Goal: Task Accomplishment & Management: Use online tool/utility

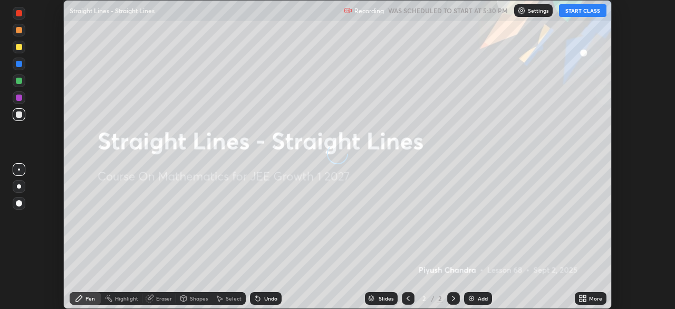
scroll to position [309, 675]
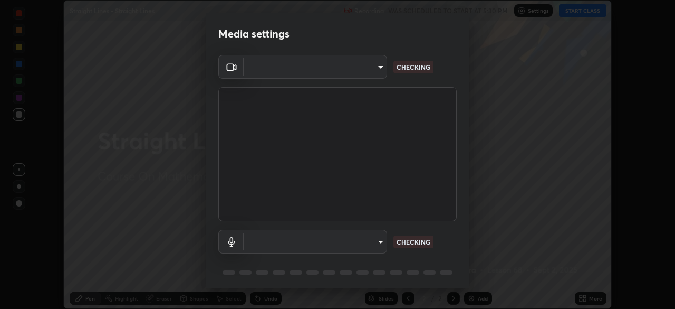
click at [367, 244] on body "Erase all Straight Lines - Straight Lines Recording WAS SCHEDULED TO START AT 5…" at bounding box center [337, 154] width 675 height 309
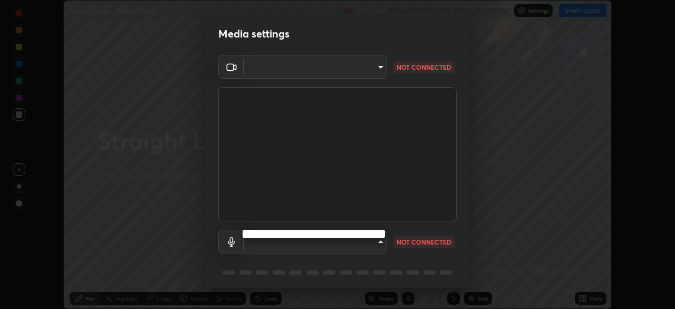
type input "a6c09d3532ea2fb43736101803286e867d47047993e392948129e064bf5450bd"
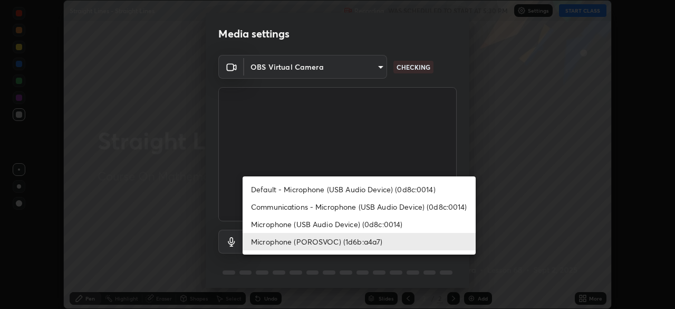
click at [377, 244] on li "Microphone (POROSVOC) (1d6b:a4a7)" at bounding box center [359, 241] width 233 height 17
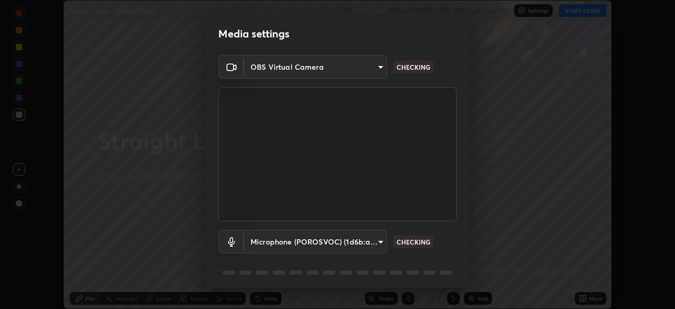
click at [371, 242] on body "Erase all Straight Lines - Straight Lines Recording WAS SCHEDULED TO START AT 5…" at bounding box center [337, 154] width 675 height 309
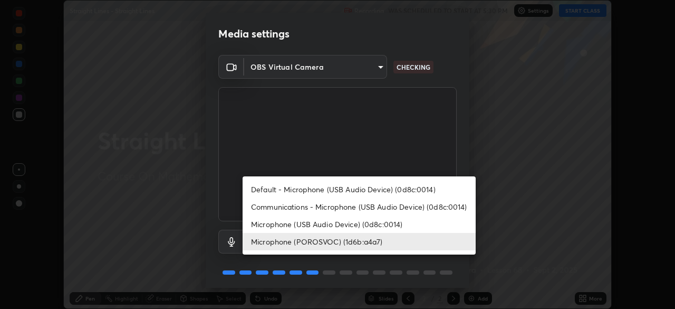
click at [372, 189] on li "Default - Microphone (USB Audio Device) (0d8c:0014)" at bounding box center [359, 188] width 233 height 17
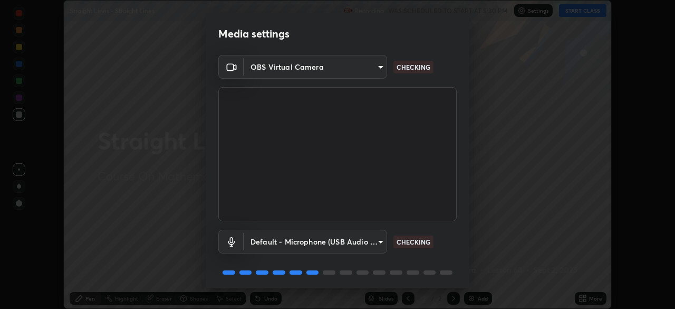
type input "default"
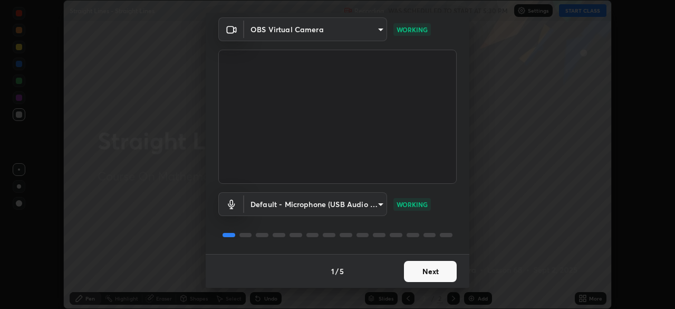
click at [429, 270] on button "Next" at bounding box center [430, 271] width 53 height 21
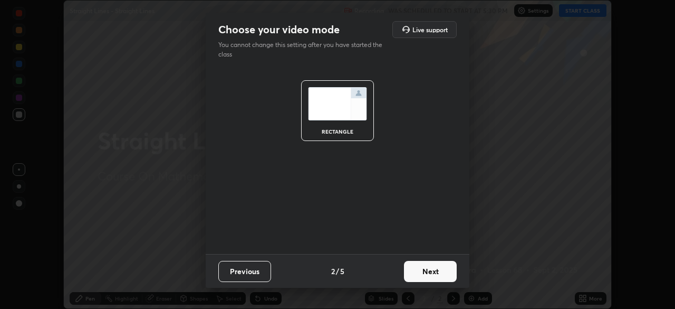
scroll to position [0, 0]
click at [429, 270] on button "Next" at bounding box center [430, 271] width 53 height 21
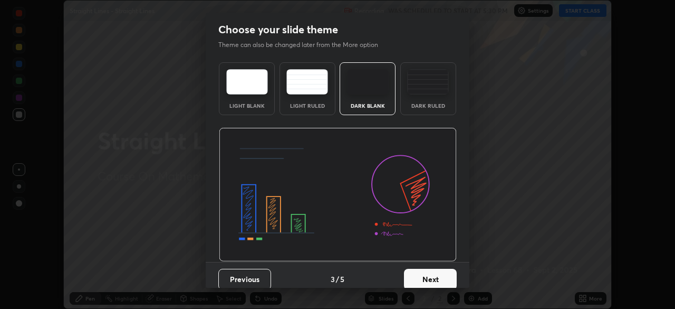
click at [433, 268] on button "Next" at bounding box center [430, 278] width 53 height 21
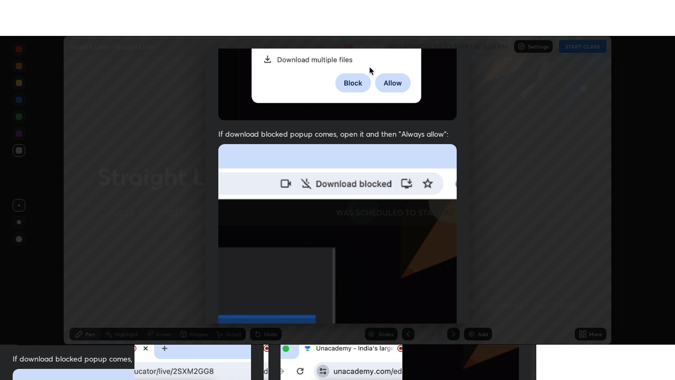
scroll to position [253, 0]
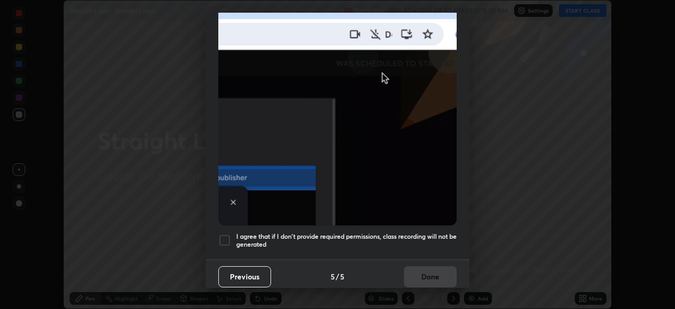
click at [412, 232] on h5 "I agree that if I don't provide required permissions, class recording will not …" at bounding box center [346, 240] width 220 height 16
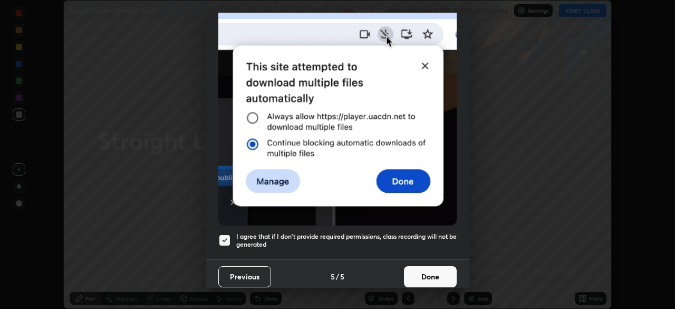
click at [419, 274] on button "Done" at bounding box center [430, 276] width 53 height 21
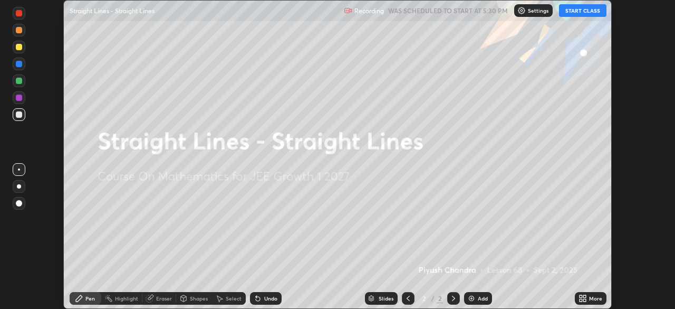
click at [600, 11] on button "START CLASS" at bounding box center [582, 10] width 47 height 13
click at [593, 295] on div "More" at bounding box center [595, 297] width 13 height 5
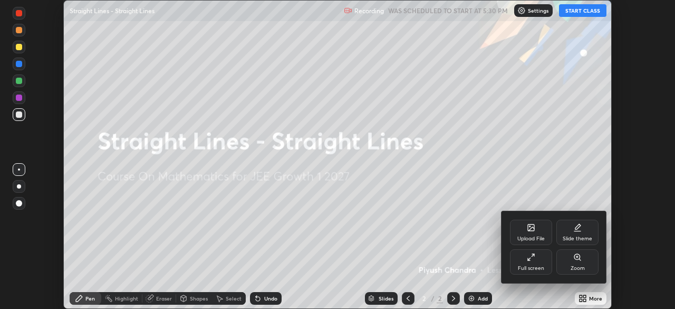
click at [542, 259] on div "Full screen" at bounding box center [531, 261] width 42 height 25
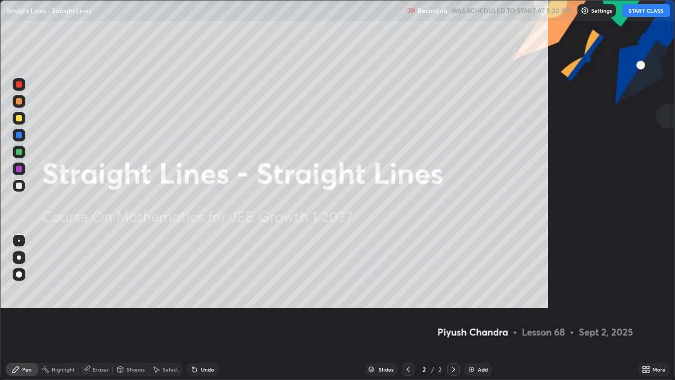
scroll to position [380, 675]
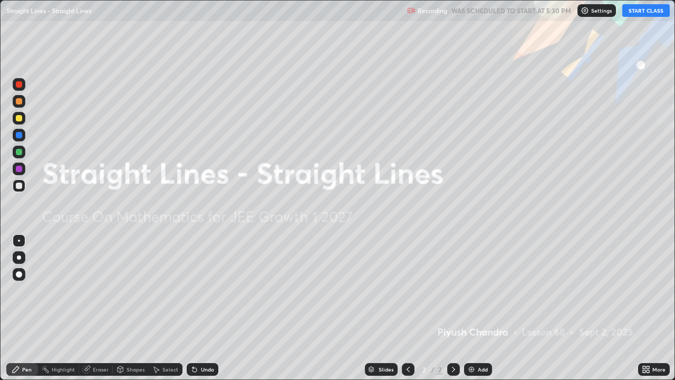
click at [481, 308] on div "Add" at bounding box center [483, 369] width 10 height 5
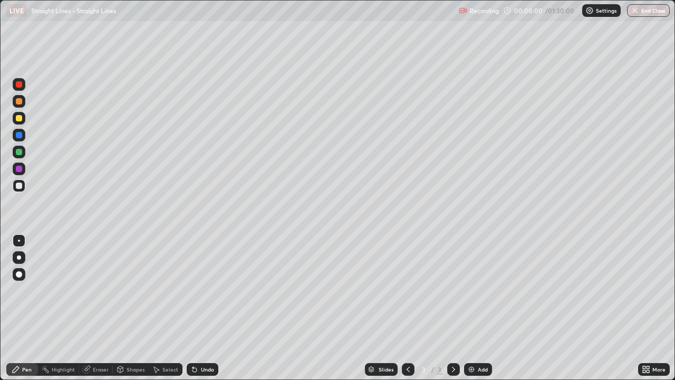
click at [485, 308] on div "Add" at bounding box center [483, 369] width 10 height 5
click at [488, 308] on div "Add" at bounding box center [478, 369] width 28 height 13
click at [486, 308] on div "Add" at bounding box center [478, 369] width 28 height 13
click at [482, 308] on div "Add" at bounding box center [478, 369] width 28 height 13
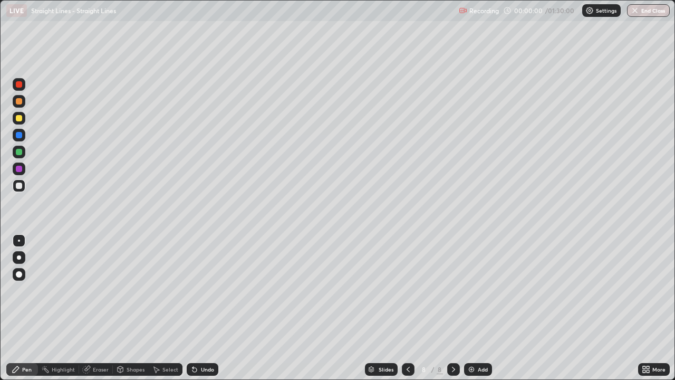
click at [483, 308] on div "Add" at bounding box center [478, 369] width 28 height 13
click at [482, 308] on div "Add" at bounding box center [478, 369] width 28 height 13
click at [486, 308] on div "Add" at bounding box center [483, 369] width 10 height 5
click at [381, 308] on div "Slides" at bounding box center [386, 369] width 15 height 5
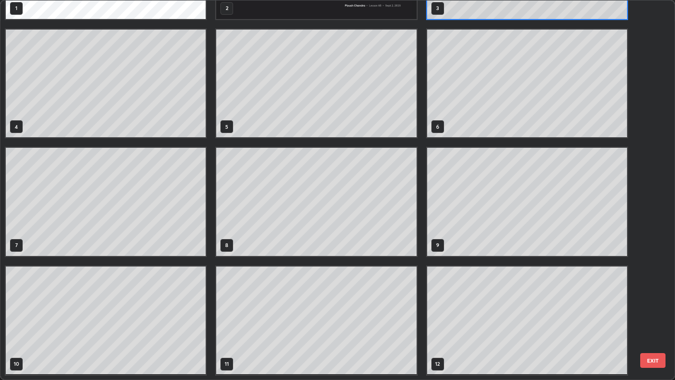
scroll to position [0, 0]
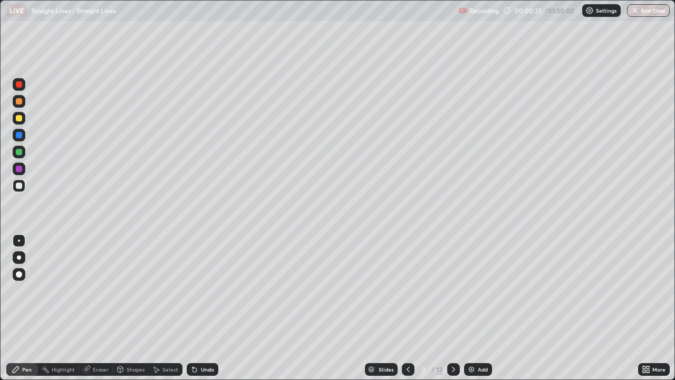
click at [20, 187] on div at bounding box center [19, 185] width 6 height 6
click at [201, 308] on div "Undo" at bounding box center [207, 369] width 13 height 5
click at [202, 308] on div "Undo" at bounding box center [203, 369] width 32 height 13
click at [203, 308] on div "Undo" at bounding box center [207, 369] width 13 height 5
click at [203, 308] on div "Undo" at bounding box center [203, 369] width 32 height 13
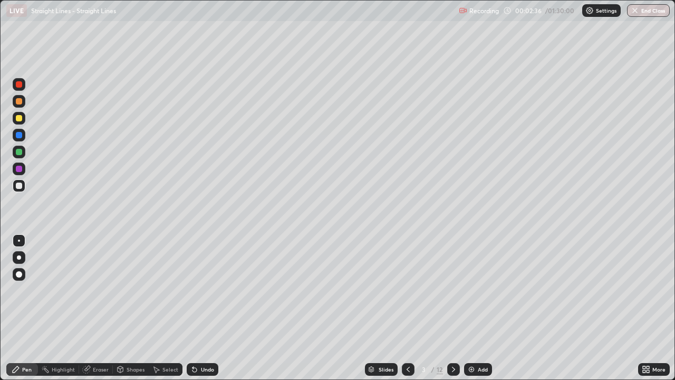
click at [210, 308] on div "Undo" at bounding box center [207, 369] width 13 height 5
click at [207, 308] on div "Undo" at bounding box center [207, 369] width 13 height 5
click at [206, 308] on div "Undo" at bounding box center [203, 369] width 32 height 13
click at [204, 308] on div "Undo" at bounding box center [203, 369] width 32 height 13
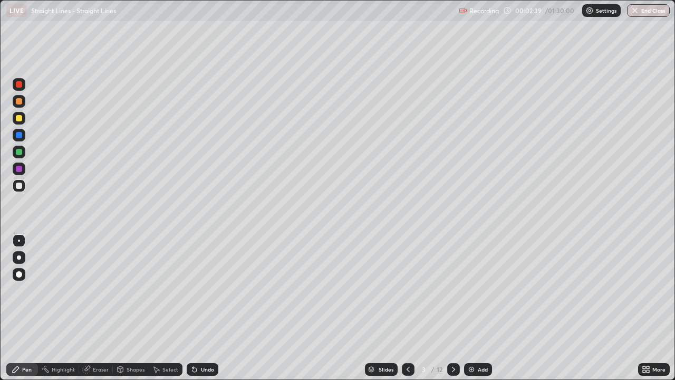
click at [18, 308] on icon at bounding box center [16, 369] width 8 height 8
click at [19, 119] on div at bounding box center [19, 118] width 6 height 6
click at [21, 102] on div at bounding box center [19, 101] width 6 height 6
click at [204, 308] on div "Undo" at bounding box center [203, 369] width 32 height 13
click at [18, 120] on div at bounding box center [19, 118] width 6 height 6
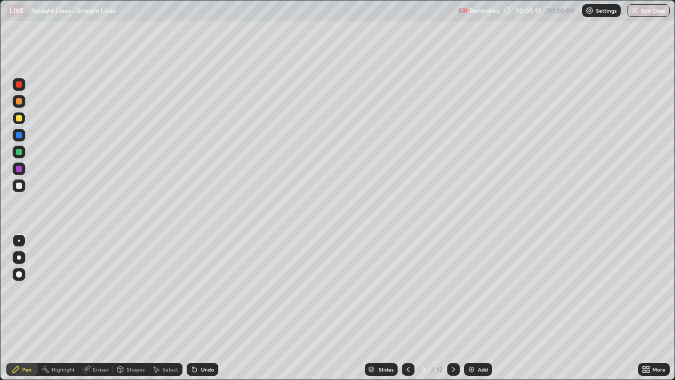
click at [17, 153] on div at bounding box center [19, 152] width 6 height 6
click at [18, 120] on div at bounding box center [19, 118] width 6 height 6
click at [17, 134] on div at bounding box center [19, 135] width 6 height 6
click at [18, 118] on div at bounding box center [19, 118] width 6 height 6
click at [16, 153] on div at bounding box center [19, 152] width 6 height 6
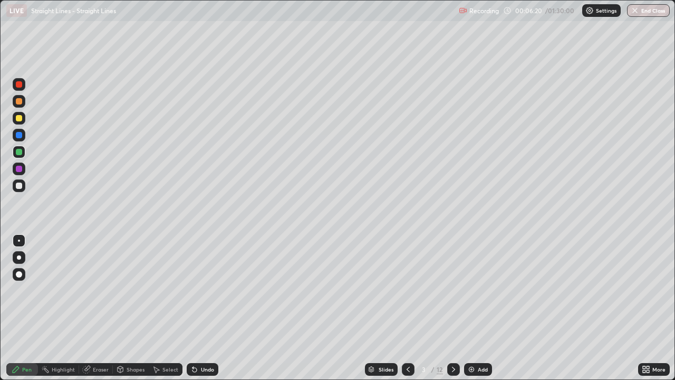
click at [20, 116] on div at bounding box center [19, 118] width 6 height 6
click at [20, 151] on div at bounding box center [19, 152] width 6 height 6
click at [19, 119] on div at bounding box center [19, 118] width 6 height 6
click at [207, 308] on div "Undo" at bounding box center [203, 369] width 32 height 13
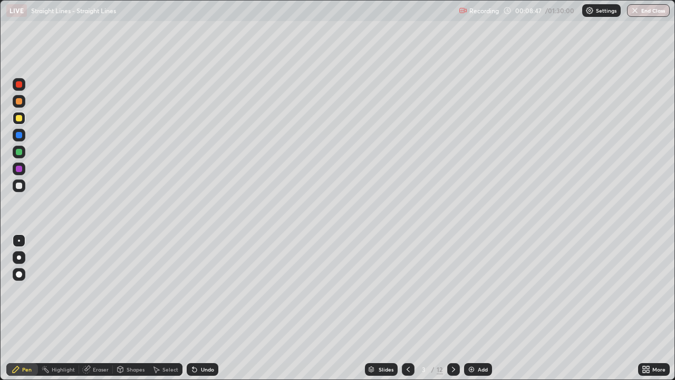
click at [19, 119] on div at bounding box center [19, 118] width 6 height 6
click at [17, 185] on div at bounding box center [19, 185] width 6 height 6
click at [452, 308] on icon at bounding box center [453, 369] width 8 height 8
click at [20, 186] on div at bounding box center [19, 185] width 6 height 6
click at [18, 189] on div at bounding box center [19, 185] width 13 height 13
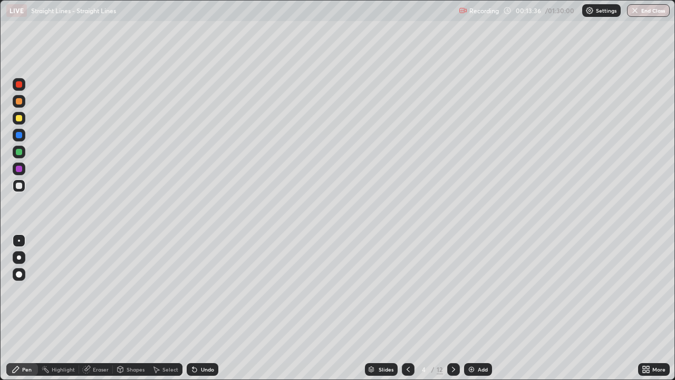
click at [22, 123] on div at bounding box center [19, 118] width 13 height 13
click at [16, 103] on div at bounding box center [19, 101] width 6 height 6
click at [18, 134] on div at bounding box center [19, 135] width 6 height 6
click at [20, 122] on div at bounding box center [19, 118] width 13 height 13
click at [207, 308] on div "Undo" at bounding box center [203, 369] width 32 height 13
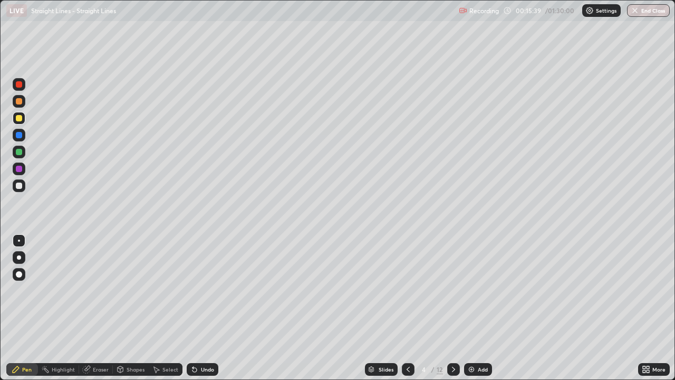
click at [207, 308] on div "Undo" at bounding box center [203, 369] width 32 height 13
click at [19, 185] on div at bounding box center [19, 185] width 6 height 6
click at [23, 188] on div at bounding box center [19, 185] width 13 height 13
click at [17, 132] on div at bounding box center [19, 135] width 6 height 6
click at [162, 308] on div "Select" at bounding box center [170, 369] width 16 height 5
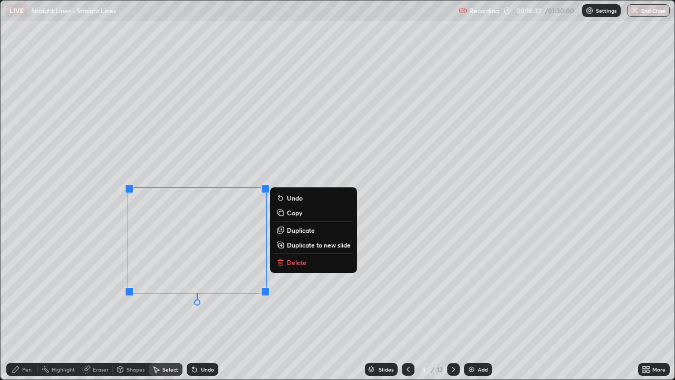
click at [305, 261] on p "Delete" at bounding box center [297, 262] width 20 height 8
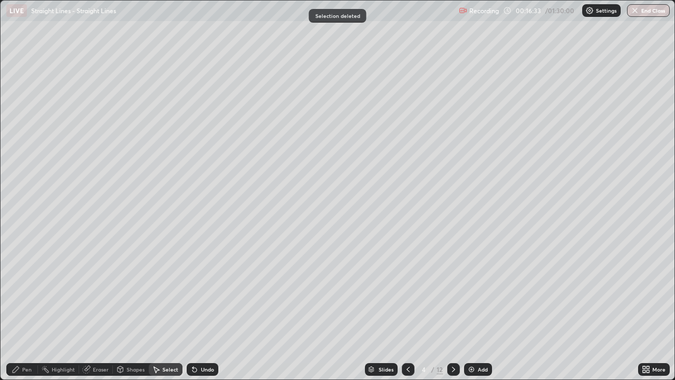
click at [23, 308] on div "Pen" at bounding box center [26, 369] width 9 height 5
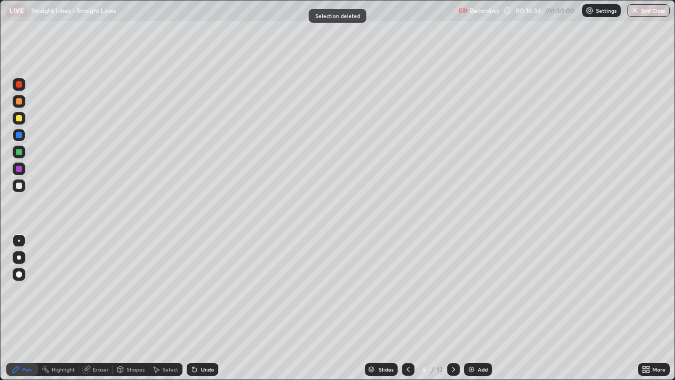
click at [20, 119] on div at bounding box center [19, 118] width 6 height 6
click at [21, 101] on div at bounding box center [19, 101] width 6 height 6
click at [20, 152] on div at bounding box center [19, 152] width 6 height 6
click at [20, 135] on div at bounding box center [19, 135] width 6 height 6
click at [16, 124] on div at bounding box center [19, 118] width 13 height 13
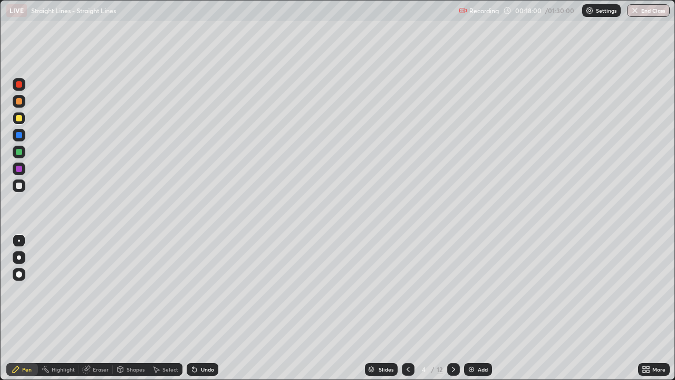
click at [20, 151] on div at bounding box center [19, 152] width 6 height 6
click at [21, 120] on div at bounding box center [19, 118] width 6 height 6
click at [17, 188] on div at bounding box center [19, 185] width 6 height 6
click at [452, 308] on icon at bounding box center [453, 369] width 8 height 8
click at [24, 184] on div at bounding box center [19, 185] width 13 height 13
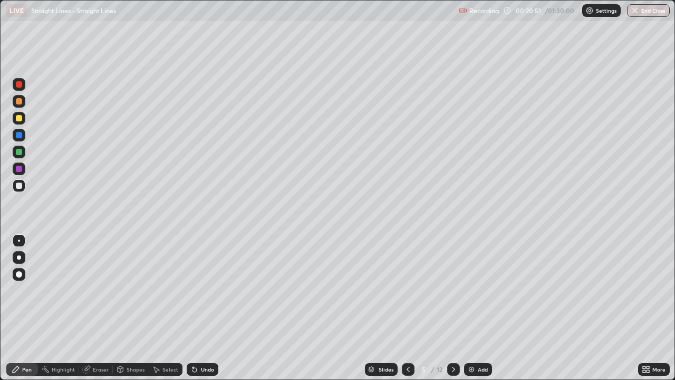
click at [105, 308] on div "Eraser" at bounding box center [101, 369] width 16 height 5
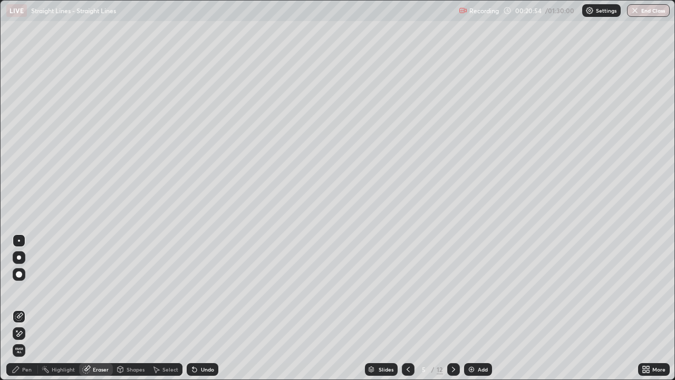
click at [22, 308] on div "Pen" at bounding box center [22, 369] width 32 height 13
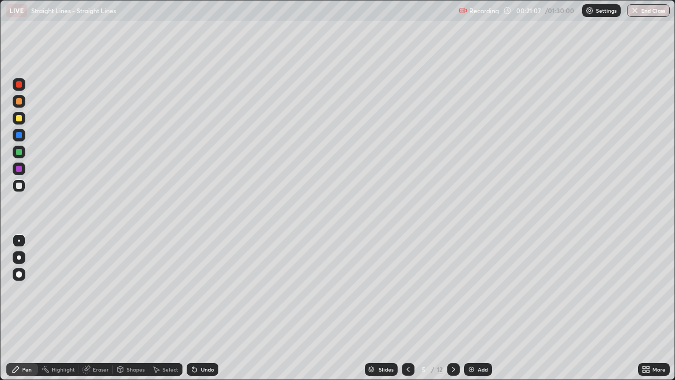
click at [20, 186] on div at bounding box center [19, 185] width 6 height 6
click at [214, 308] on div "Undo" at bounding box center [203, 369] width 32 height 13
click at [21, 122] on div at bounding box center [19, 118] width 13 height 13
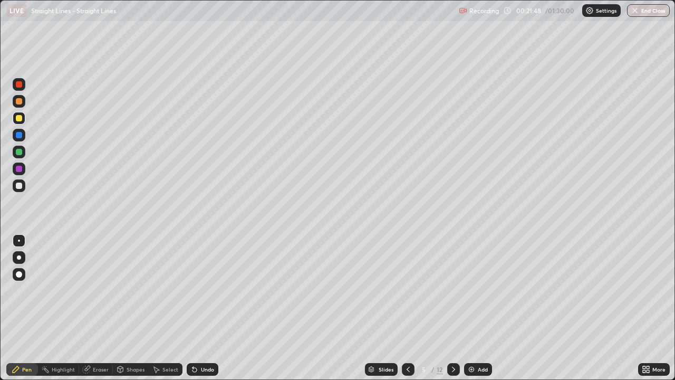
click at [207, 308] on div "Undo" at bounding box center [207, 369] width 13 height 5
click at [205, 308] on div "Undo" at bounding box center [207, 369] width 13 height 5
click at [18, 186] on div at bounding box center [19, 185] width 6 height 6
click at [449, 308] on icon at bounding box center [453, 369] width 8 height 8
click at [21, 121] on div at bounding box center [19, 118] width 6 height 6
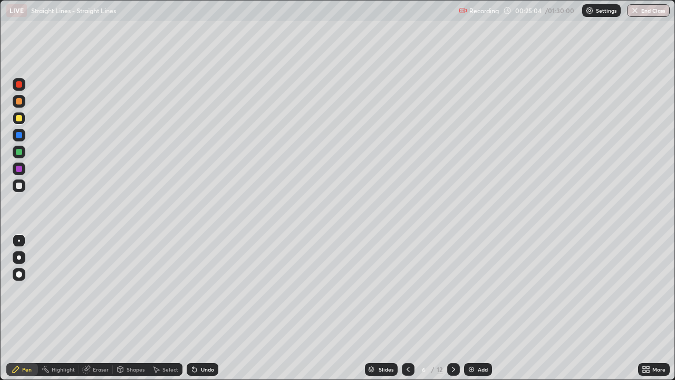
click at [17, 120] on div at bounding box center [19, 118] width 6 height 6
click at [22, 183] on div at bounding box center [19, 185] width 13 height 13
click at [20, 117] on div at bounding box center [19, 118] width 6 height 6
click at [20, 119] on div at bounding box center [19, 118] width 6 height 6
click at [18, 122] on div at bounding box center [19, 118] width 13 height 13
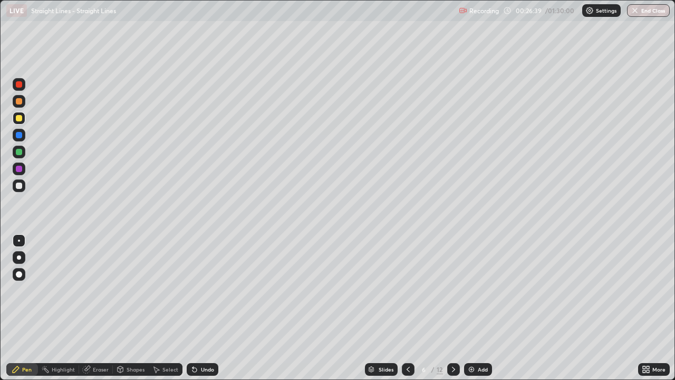
click at [18, 118] on div at bounding box center [19, 118] width 6 height 6
click at [206, 308] on div "Undo" at bounding box center [207, 369] width 13 height 5
click at [206, 308] on div "Undo" at bounding box center [203, 369] width 32 height 13
click at [211, 308] on div "Undo" at bounding box center [203, 369] width 32 height 13
click at [18, 121] on div at bounding box center [19, 118] width 6 height 6
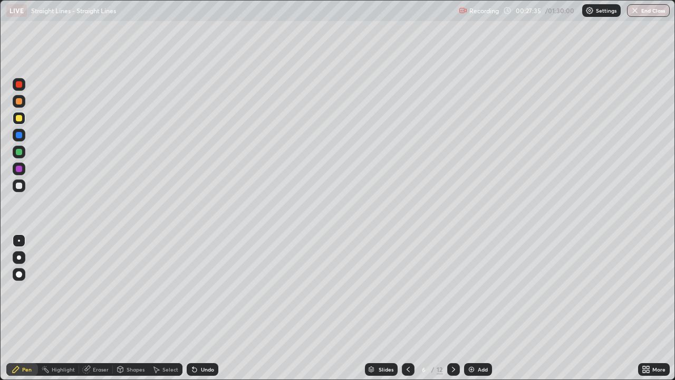
click at [210, 308] on div "Undo" at bounding box center [207, 369] width 13 height 5
click at [212, 308] on div "Undo" at bounding box center [203, 369] width 32 height 13
click at [213, 308] on div "Undo" at bounding box center [203, 369] width 32 height 13
click at [211, 308] on div "Undo" at bounding box center [207, 369] width 13 height 5
click at [211, 308] on div "Undo" at bounding box center [203, 369] width 32 height 13
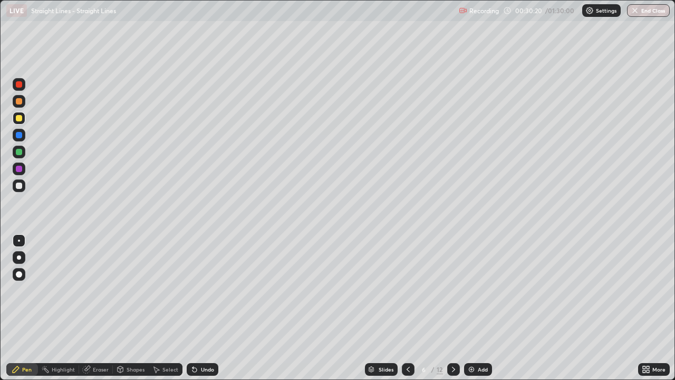
click at [406, 308] on icon at bounding box center [408, 369] width 8 height 8
click at [18, 186] on div at bounding box center [19, 185] width 6 height 6
click at [169, 308] on div "Select" at bounding box center [170, 369] width 16 height 5
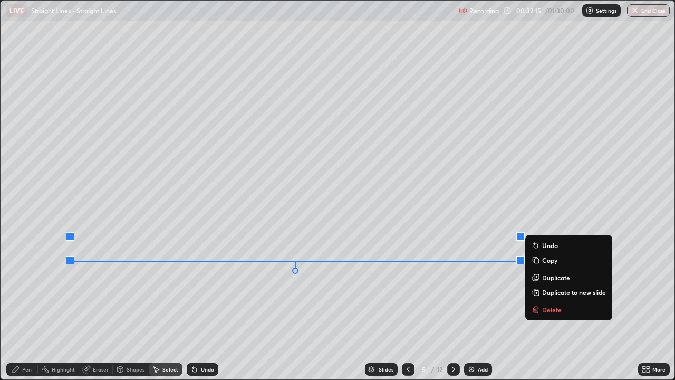
click at [548, 264] on p "Copy" at bounding box center [549, 260] width 15 height 8
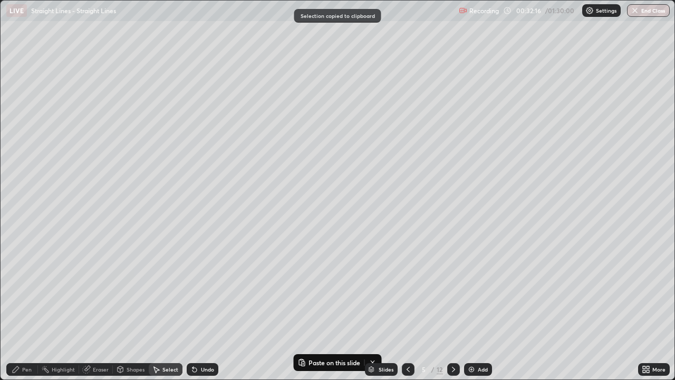
click at [453, 308] on icon at bounding box center [453, 369] width 8 height 8
click at [452, 308] on icon at bounding box center [453, 369] width 3 height 5
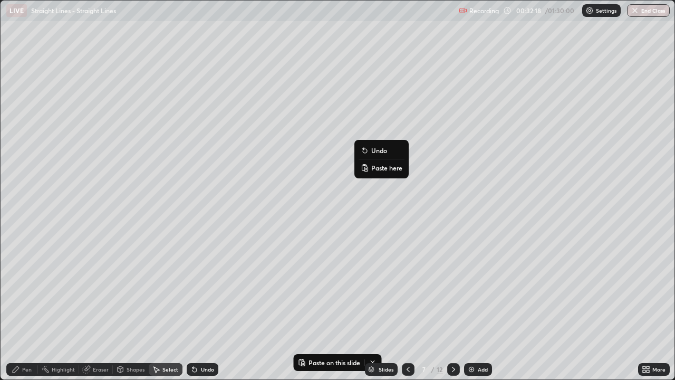
click at [372, 171] on p "Paste here" at bounding box center [386, 167] width 31 height 8
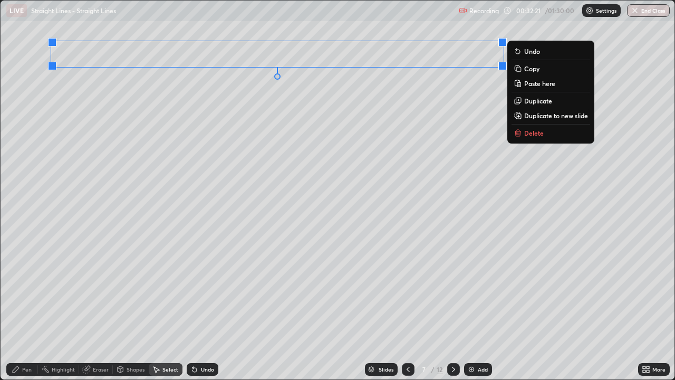
click at [30, 308] on div "Pen" at bounding box center [22, 369] width 32 height 13
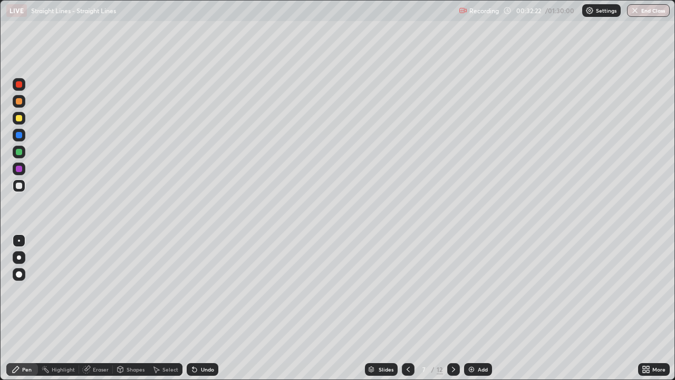
click at [20, 190] on div at bounding box center [19, 185] width 13 height 13
click at [20, 122] on div at bounding box center [19, 118] width 13 height 13
click at [18, 123] on div at bounding box center [19, 118] width 13 height 13
click at [19, 102] on div at bounding box center [19, 101] width 6 height 6
click at [34, 308] on div "Pen" at bounding box center [22, 369] width 32 height 13
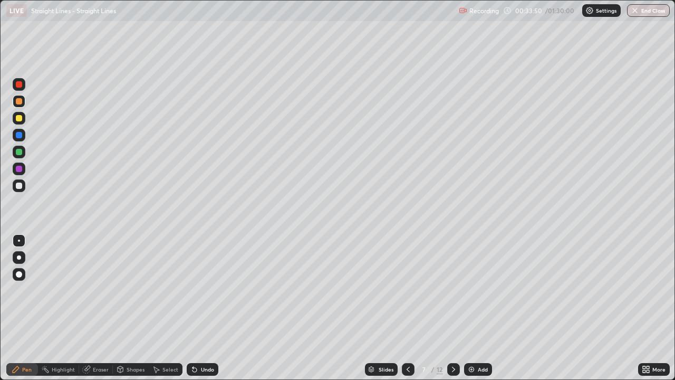
click at [20, 134] on div at bounding box center [19, 135] width 6 height 6
click at [20, 118] on div at bounding box center [19, 118] width 6 height 6
click at [24, 101] on div at bounding box center [19, 101] width 13 height 13
click at [23, 102] on div at bounding box center [19, 101] width 13 height 13
click at [20, 152] on div at bounding box center [19, 152] width 6 height 6
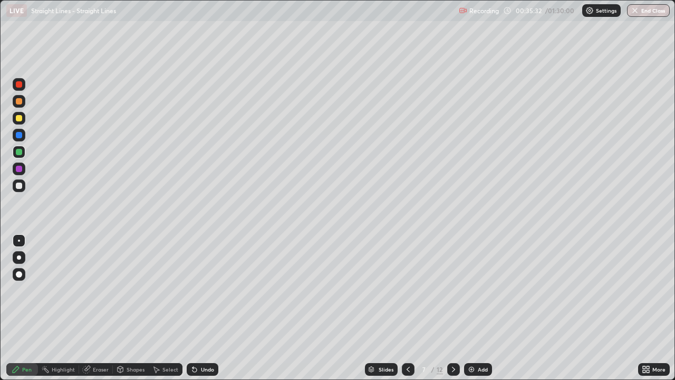
click at [18, 186] on div at bounding box center [19, 185] width 6 height 6
click at [18, 118] on div at bounding box center [19, 118] width 6 height 6
click at [95, 308] on div "Eraser" at bounding box center [101, 369] width 16 height 5
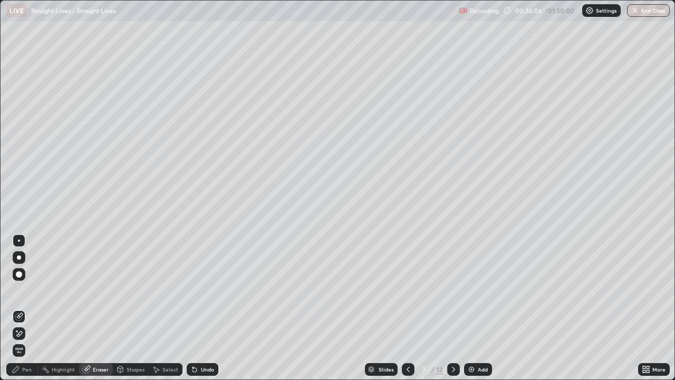
click at [26, 308] on div "Pen" at bounding box center [26, 369] width 9 height 5
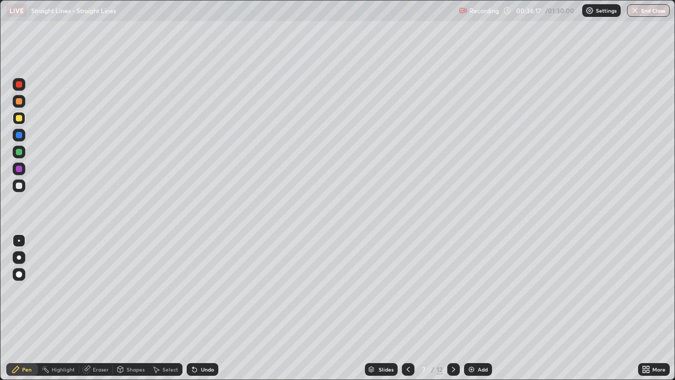
click at [208, 308] on div "Undo" at bounding box center [203, 369] width 32 height 13
click at [210, 308] on div "Undo" at bounding box center [203, 369] width 32 height 13
click at [206, 308] on div "Undo" at bounding box center [207, 369] width 13 height 5
click at [204, 308] on div "Undo" at bounding box center [207, 369] width 13 height 5
click at [205, 308] on div "Undo" at bounding box center [207, 369] width 13 height 5
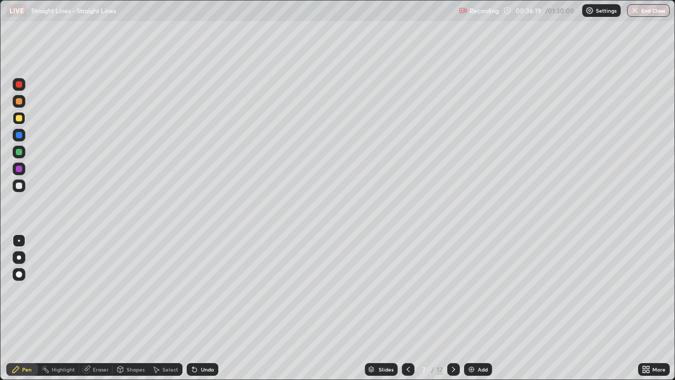
click at [204, 308] on div "Undo" at bounding box center [207, 369] width 13 height 5
click at [19, 185] on div at bounding box center [19, 185] width 6 height 6
click at [17, 185] on div at bounding box center [19, 185] width 6 height 6
click at [454, 308] on icon at bounding box center [453, 369] width 8 height 8
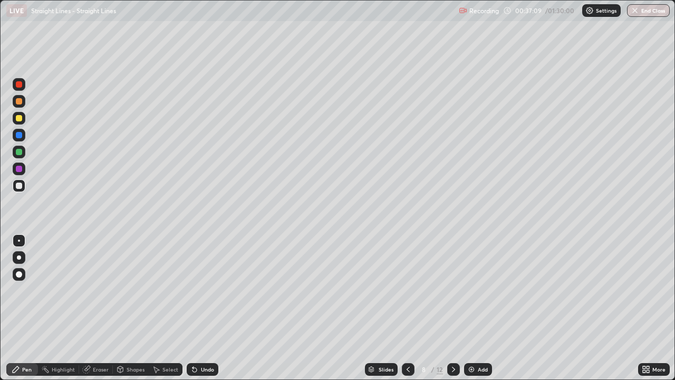
click at [98, 308] on div "Eraser" at bounding box center [101, 369] width 16 height 5
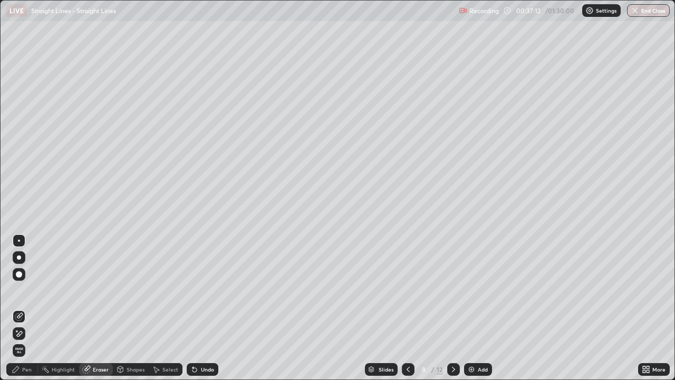
click at [33, 308] on div "Pen" at bounding box center [22, 369] width 32 height 13
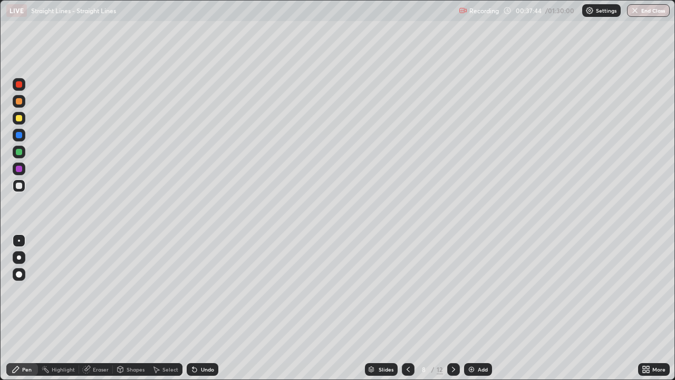
click at [17, 187] on div at bounding box center [19, 185] width 6 height 6
click at [20, 120] on div at bounding box center [19, 118] width 6 height 6
click at [20, 103] on div at bounding box center [19, 101] width 6 height 6
click at [17, 120] on div at bounding box center [19, 118] width 6 height 6
click at [18, 120] on div at bounding box center [19, 118] width 6 height 6
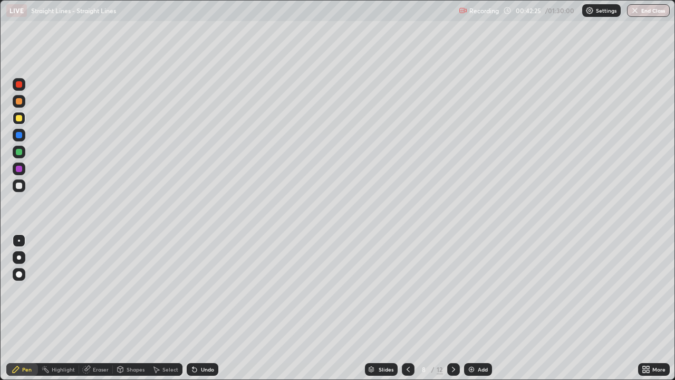
click at [17, 187] on div at bounding box center [19, 185] width 6 height 6
click at [209, 308] on div "Undo" at bounding box center [203, 369] width 32 height 13
click at [210, 308] on div "Undo" at bounding box center [207, 369] width 13 height 5
click at [209, 308] on div "Undo" at bounding box center [203, 369] width 32 height 13
click at [208, 308] on div "Undo" at bounding box center [203, 369] width 32 height 13
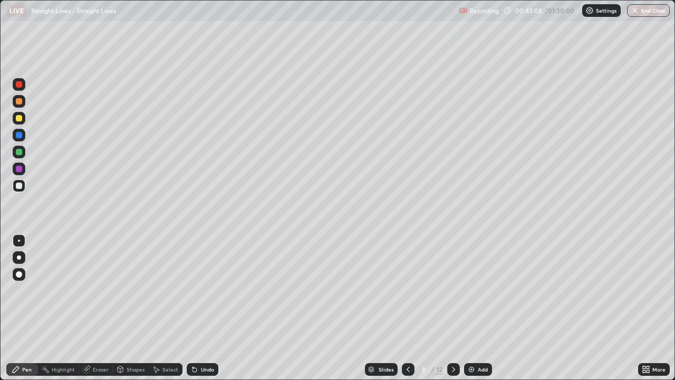
click at [206, 308] on div "Undo" at bounding box center [203, 369] width 32 height 13
click at [208, 308] on div "Undo" at bounding box center [203, 369] width 32 height 13
click at [209, 308] on div "Undo" at bounding box center [203, 369] width 32 height 13
click at [20, 118] on div at bounding box center [19, 118] width 6 height 6
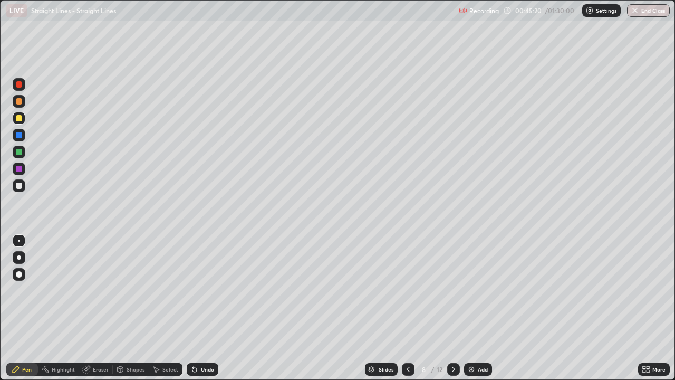
click at [19, 119] on div at bounding box center [19, 118] width 6 height 6
click at [168, 308] on div "Select" at bounding box center [170, 369] width 16 height 5
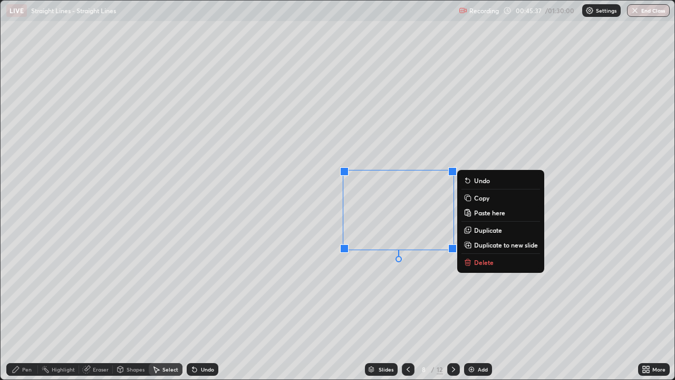
click at [30, 308] on div "Pen" at bounding box center [22, 369] width 32 height 13
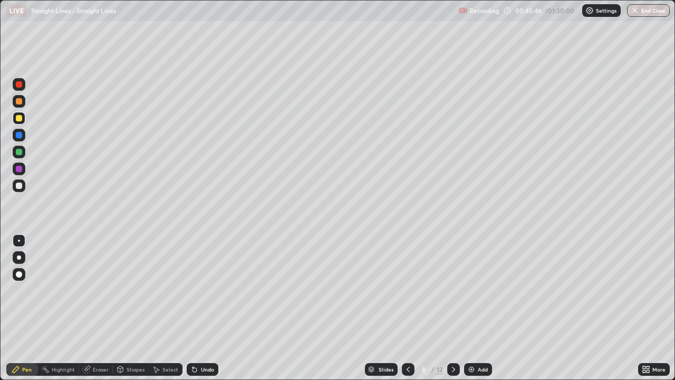
click at [21, 103] on div at bounding box center [19, 101] width 6 height 6
click at [22, 107] on div at bounding box center [19, 101] width 13 height 13
click at [205, 308] on div "Undo" at bounding box center [207, 369] width 13 height 5
click at [20, 120] on div at bounding box center [19, 118] width 6 height 6
click at [18, 185] on div at bounding box center [19, 185] width 6 height 6
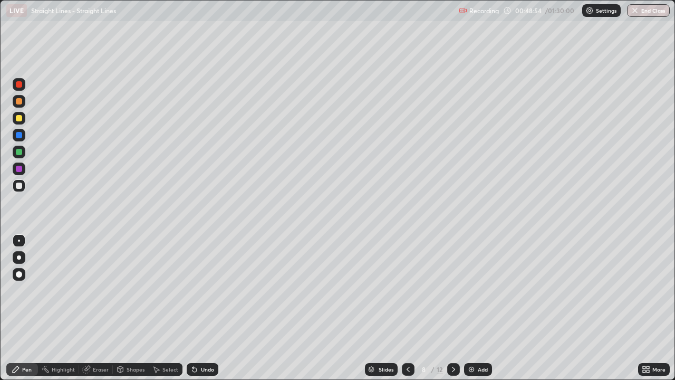
click at [452, 308] on div at bounding box center [453, 369] width 13 height 13
click at [209, 308] on div "Undo" at bounding box center [203, 369] width 32 height 13
click at [208, 308] on div "Undo" at bounding box center [203, 369] width 32 height 13
click at [19, 184] on div at bounding box center [19, 185] width 6 height 6
click at [19, 186] on div at bounding box center [19, 185] width 6 height 6
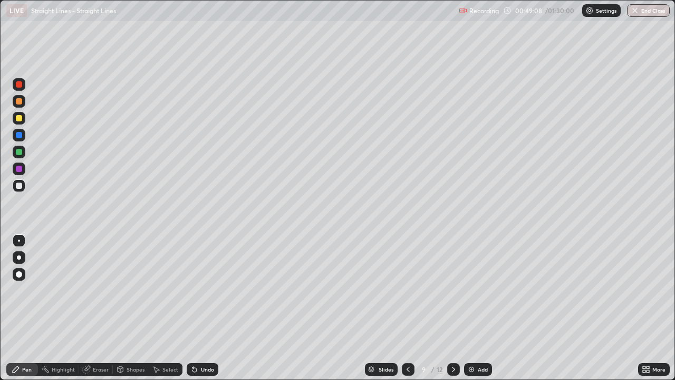
click at [204, 308] on div "Undo" at bounding box center [207, 369] width 13 height 5
click at [23, 185] on div at bounding box center [19, 185] width 13 height 13
click at [164, 308] on div "Select" at bounding box center [166, 369] width 34 height 13
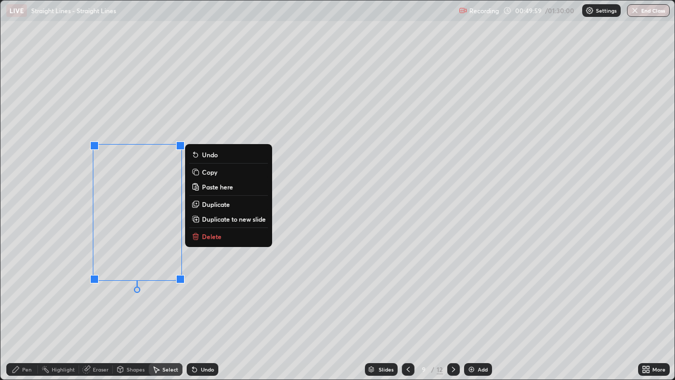
click at [230, 240] on button "Delete" at bounding box center [228, 236] width 79 height 13
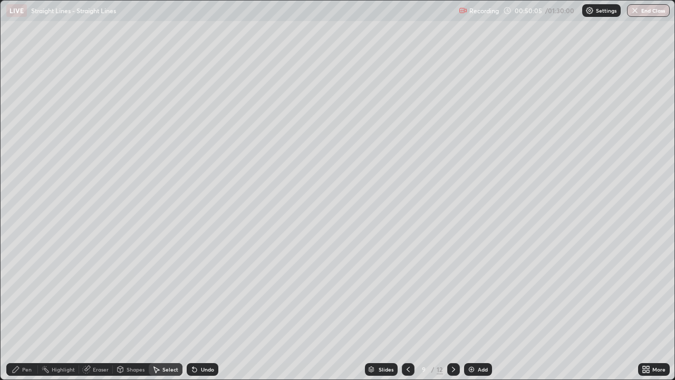
click at [20, 308] on div "Pen" at bounding box center [22, 369] width 32 height 13
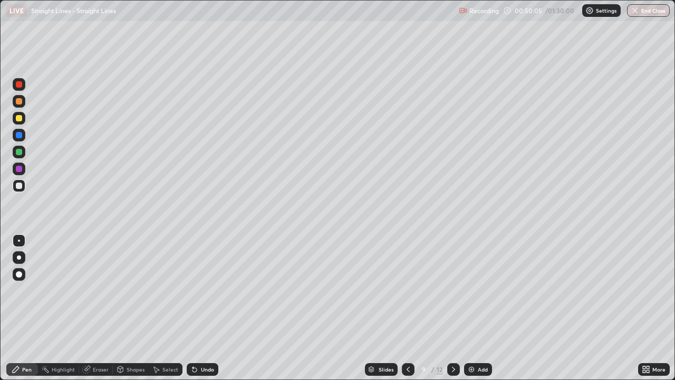
click at [20, 188] on div at bounding box center [19, 185] width 6 height 6
click at [207, 308] on div "Undo" at bounding box center [207, 369] width 13 height 5
click at [208, 308] on div "Undo" at bounding box center [203, 369] width 32 height 13
click at [21, 102] on div at bounding box center [19, 101] width 6 height 6
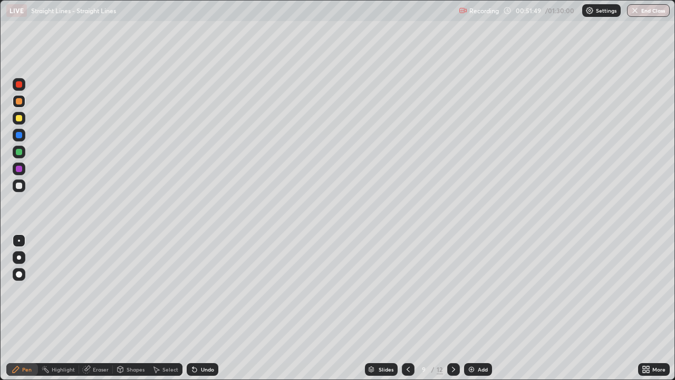
click at [101, 308] on div "Eraser" at bounding box center [96, 369] width 34 height 13
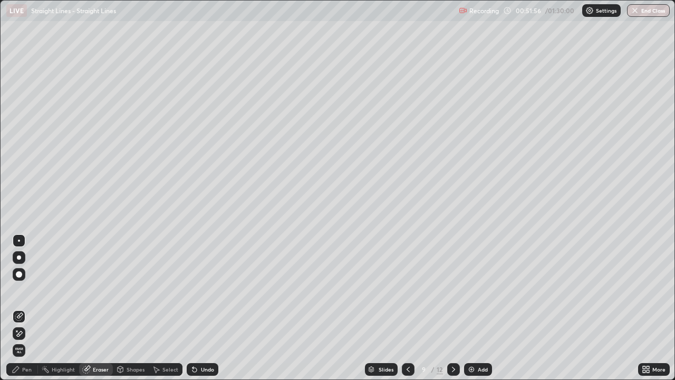
click at [21, 308] on div "Pen" at bounding box center [22, 369] width 32 height 13
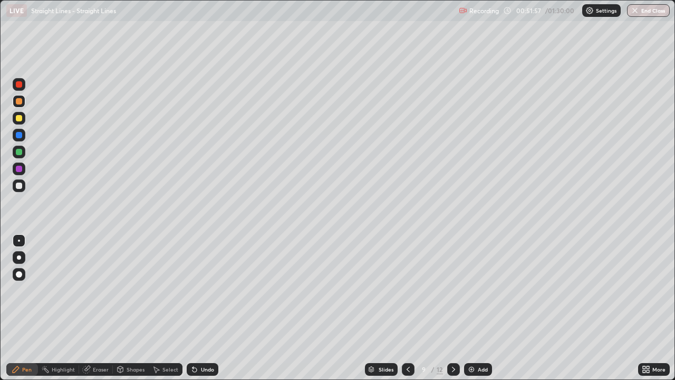
click at [18, 185] on div at bounding box center [19, 185] width 6 height 6
click at [20, 101] on div at bounding box center [19, 101] width 6 height 6
click at [18, 152] on div at bounding box center [19, 152] width 6 height 6
click at [20, 120] on div at bounding box center [19, 118] width 6 height 6
click at [18, 153] on div at bounding box center [19, 152] width 6 height 6
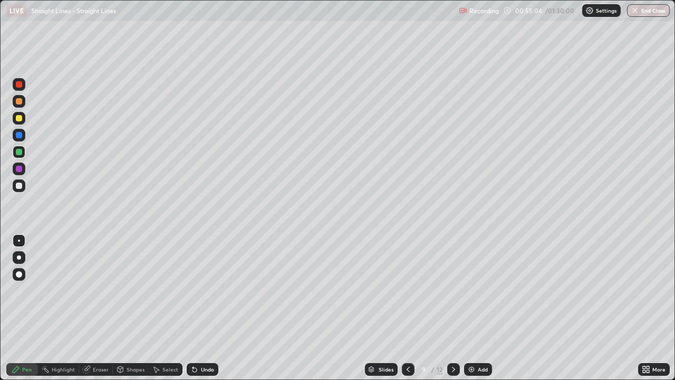
click at [21, 122] on div at bounding box center [19, 118] width 13 height 13
click at [19, 149] on div at bounding box center [19, 152] width 6 height 6
click at [17, 118] on div at bounding box center [19, 118] width 6 height 6
click at [20, 149] on div at bounding box center [19, 152] width 6 height 6
click at [18, 107] on div at bounding box center [19, 101] width 13 height 13
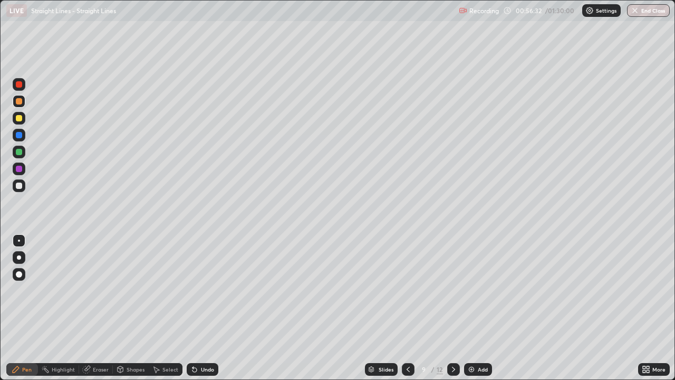
click at [17, 184] on div at bounding box center [19, 185] width 6 height 6
click at [18, 120] on div at bounding box center [19, 118] width 6 height 6
click at [205, 308] on div "Undo" at bounding box center [207, 369] width 13 height 5
click at [21, 155] on div at bounding box center [19, 152] width 13 height 13
click at [207, 308] on div "Undo" at bounding box center [207, 369] width 13 height 5
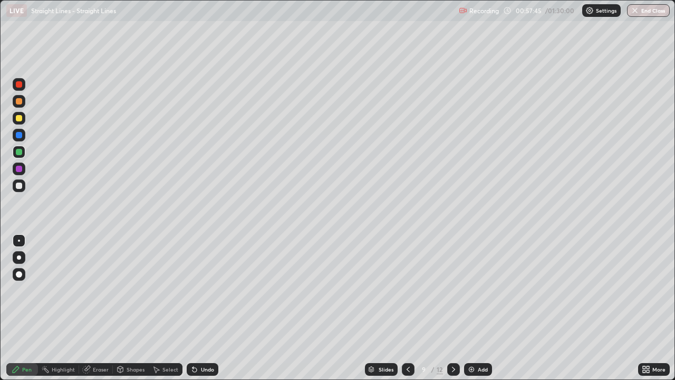
click at [206, 308] on div "Undo" at bounding box center [207, 369] width 13 height 5
click at [16, 119] on div at bounding box center [19, 118] width 6 height 6
click at [205, 308] on div "Undo" at bounding box center [207, 369] width 13 height 5
click at [21, 116] on div at bounding box center [19, 118] width 6 height 6
click at [21, 187] on div at bounding box center [19, 185] width 6 height 6
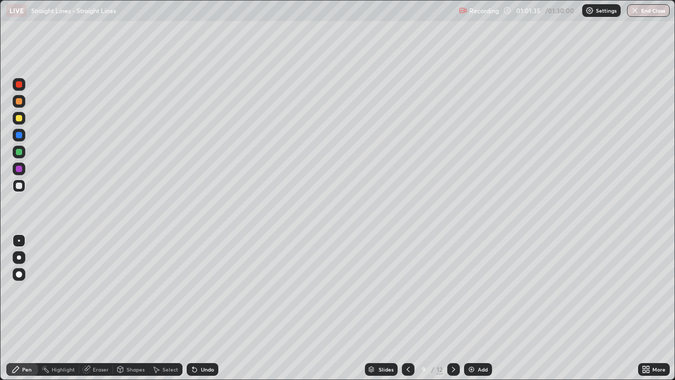
click at [451, 308] on icon at bounding box center [453, 369] width 8 height 8
click at [23, 117] on div at bounding box center [19, 118] width 13 height 13
click at [20, 186] on div at bounding box center [19, 185] width 6 height 6
click at [22, 119] on div at bounding box center [19, 118] width 6 height 6
click at [206, 308] on div "Undo" at bounding box center [203, 369] width 32 height 13
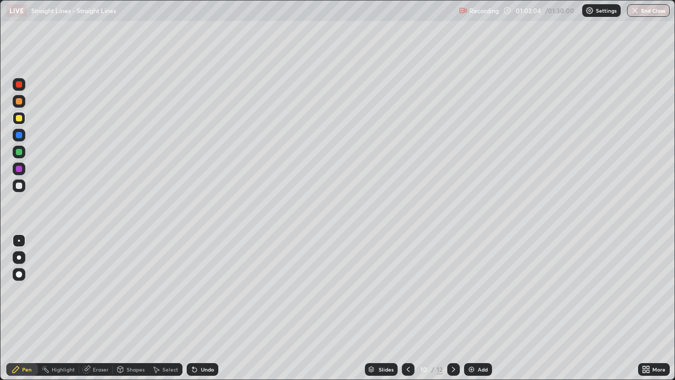
click at [208, 308] on div "Undo" at bounding box center [207, 369] width 13 height 5
click at [20, 105] on div at bounding box center [19, 101] width 13 height 13
click at [170, 308] on div "Select" at bounding box center [166, 369] width 34 height 13
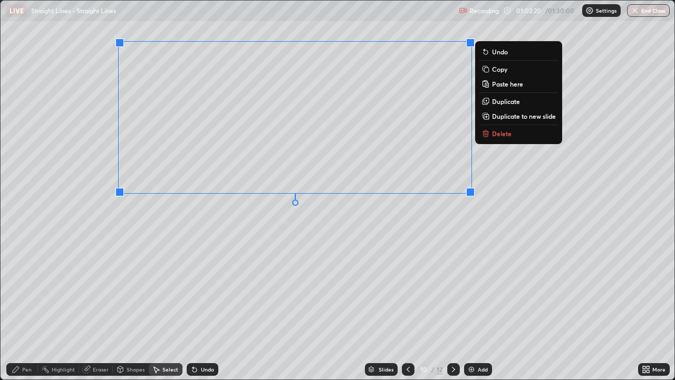
click at [234, 236] on div "0 ° Undo Copy Paste here Duplicate Duplicate to new slide Delete" at bounding box center [338, 190] width 674 height 379
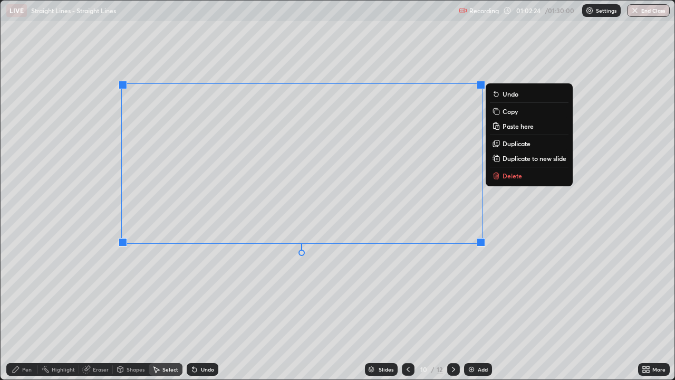
click at [24, 308] on div "Pen" at bounding box center [22, 369] width 32 height 13
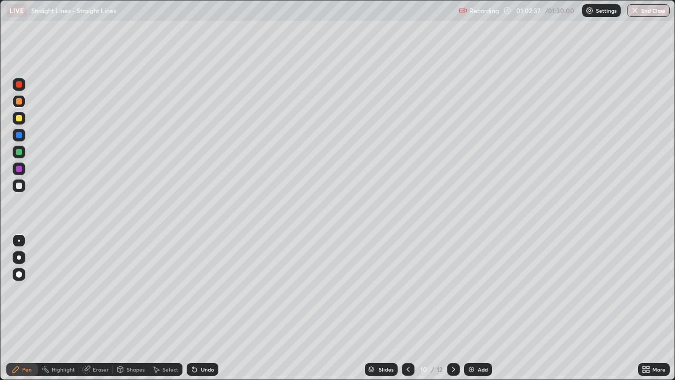
click at [18, 120] on div at bounding box center [19, 118] width 6 height 6
click at [16, 120] on div at bounding box center [19, 118] width 13 height 13
click at [206, 308] on div "Undo" at bounding box center [203, 369] width 32 height 13
click at [205, 308] on div "Undo" at bounding box center [207, 369] width 13 height 5
click at [19, 107] on div at bounding box center [19, 101] width 13 height 13
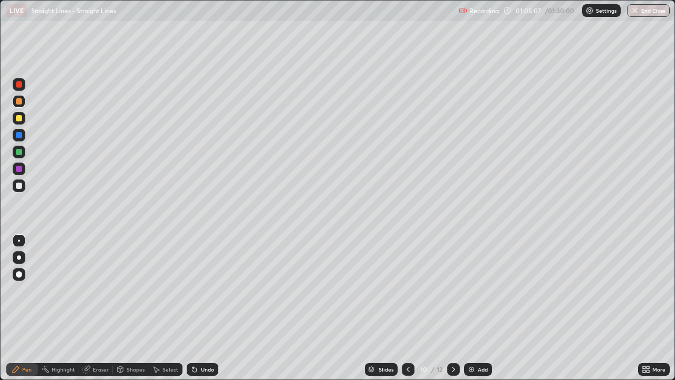
click at [18, 184] on div at bounding box center [19, 185] width 6 height 6
click at [451, 308] on icon at bounding box center [453, 369] width 8 height 8
click at [204, 308] on div "Undo" at bounding box center [207, 369] width 13 height 5
click at [201, 308] on div "Undo" at bounding box center [207, 369] width 13 height 5
click at [20, 118] on div at bounding box center [19, 118] width 6 height 6
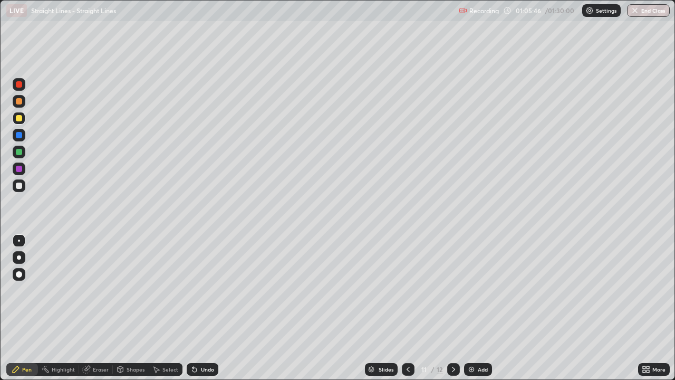
click at [18, 136] on div at bounding box center [19, 135] width 6 height 6
click at [207, 308] on div "Undo" at bounding box center [207, 369] width 13 height 5
click at [206, 308] on div "Undo" at bounding box center [207, 369] width 13 height 5
click at [201, 308] on div "Undo" at bounding box center [207, 369] width 13 height 5
click at [20, 103] on div at bounding box center [19, 101] width 6 height 6
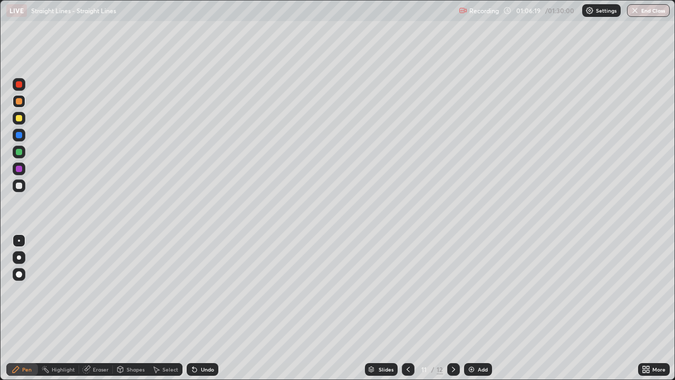
click at [406, 308] on icon at bounding box center [408, 369] width 8 height 8
click at [20, 191] on div at bounding box center [19, 185] width 13 height 13
click at [20, 124] on div at bounding box center [19, 118] width 13 height 13
click at [20, 152] on div at bounding box center [19, 152] width 6 height 6
click at [19, 186] on div at bounding box center [19, 185] width 6 height 6
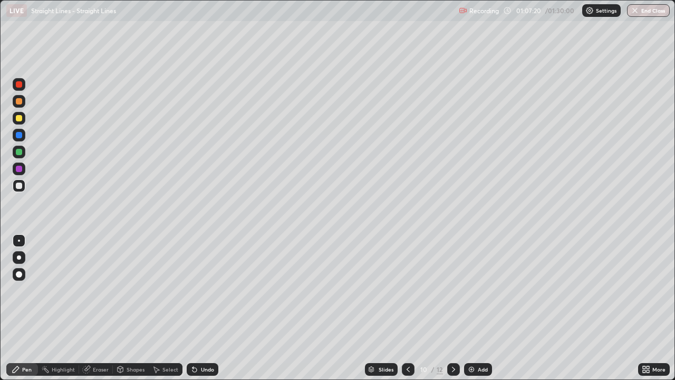
click at [18, 151] on div at bounding box center [19, 152] width 6 height 6
click at [18, 137] on div at bounding box center [19, 135] width 6 height 6
click at [18, 185] on div at bounding box center [19, 185] width 6 height 6
click at [18, 101] on div at bounding box center [19, 101] width 6 height 6
click at [18, 150] on div at bounding box center [19, 152] width 6 height 6
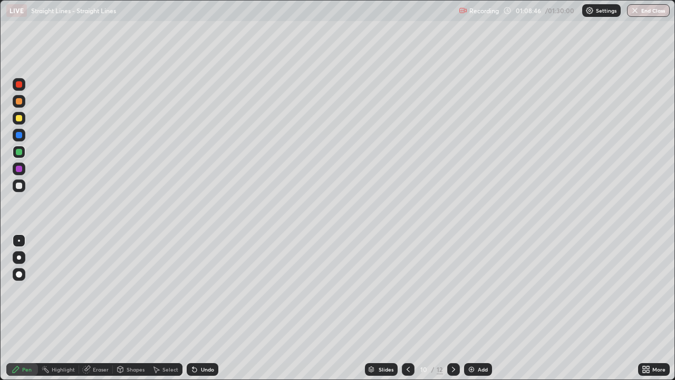
click at [17, 185] on div at bounding box center [19, 185] width 6 height 6
click at [21, 186] on div at bounding box center [19, 185] width 6 height 6
click at [19, 119] on div at bounding box center [19, 118] width 6 height 6
click at [21, 186] on div at bounding box center [19, 185] width 6 height 6
click at [453, 308] on icon at bounding box center [453, 369] width 8 height 8
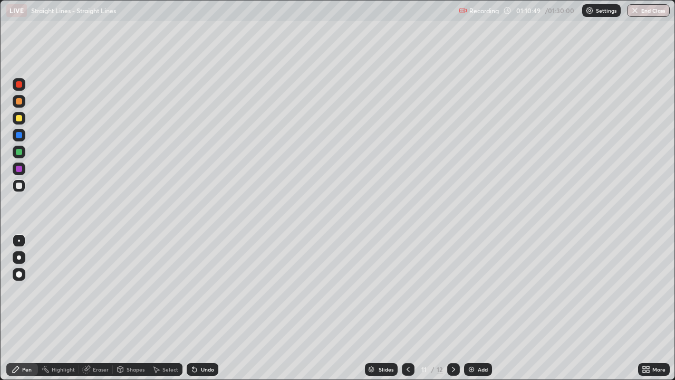
click at [451, 308] on icon at bounding box center [453, 369] width 8 height 8
click at [20, 186] on div at bounding box center [19, 185] width 6 height 6
click at [24, 187] on div at bounding box center [19, 185] width 13 height 13
click at [20, 116] on div at bounding box center [19, 118] width 6 height 6
click at [18, 152] on div at bounding box center [19, 152] width 6 height 6
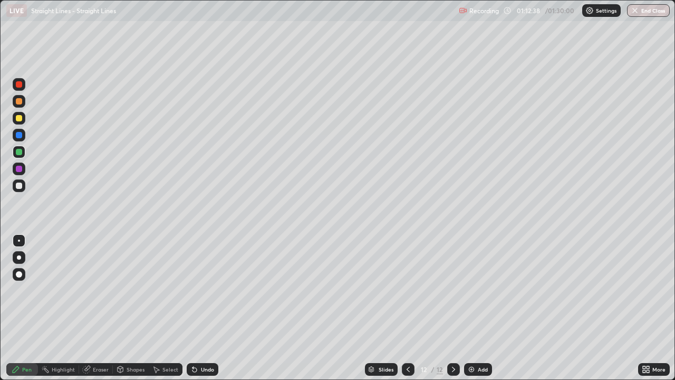
click at [18, 185] on div at bounding box center [19, 185] width 6 height 6
click at [20, 189] on div at bounding box center [19, 185] width 13 height 13
click at [20, 185] on div at bounding box center [19, 185] width 6 height 6
click at [19, 119] on div at bounding box center [19, 118] width 6 height 6
click at [20, 120] on div at bounding box center [19, 118] width 6 height 6
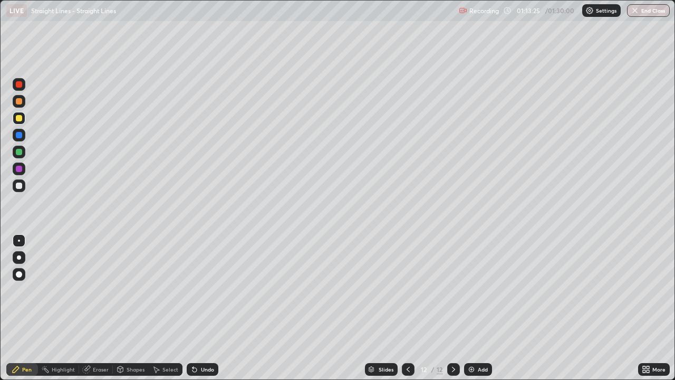
click at [206, 308] on div "Undo" at bounding box center [207, 369] width 13 height 5
click at [18, 153] on div at bounding box center [19, 152] width 6 height 6
click at [18, 154] on div at bounding box center [19, 152] width 6 height 6
click at [18, 187] on div at bounding box center [19, 185] width 6 height 6
click at [478, 308] on div "Add" at bounding box center [483, 369] width 10 height 5
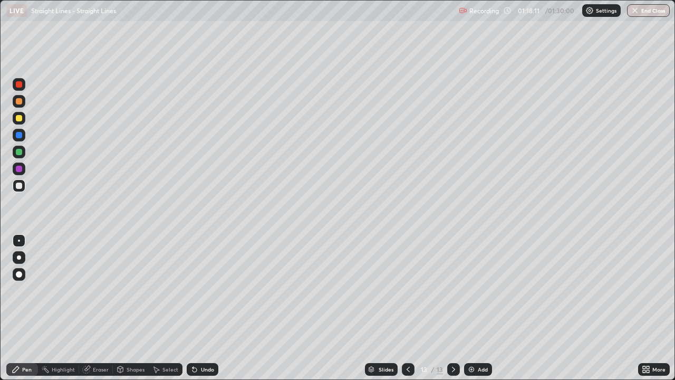
click at [209, 308] on div "Undo" at bounding box center [203, 369] width 32 height 13
click at [202, 308] on div "Undo" at bounding box center [203, 369] width 32 height 13
click at [23, 189] on div at bounding box center [19, 185] width 13 height 13
click at [21, 119] on div at bounding box center [19, 118] width 6 height 6
click at [19, 121] on div at bounding box center [19, 118] width 6 height 6
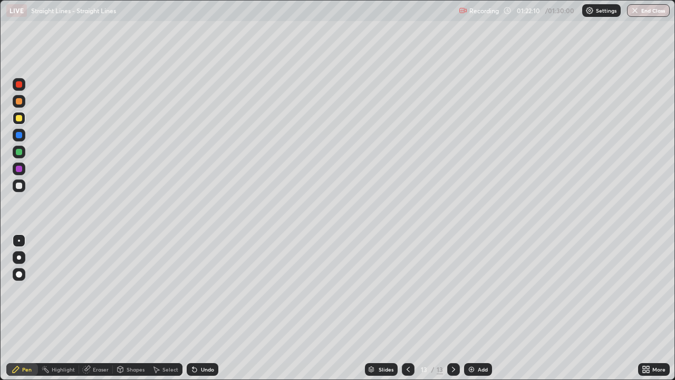
click at [20, 123] on div at bounding box center [19, 118] width 13 height 13
click at [17, 188] on div at bounding box center [19, 185] width 6 height 6
click at [19, 119] on div at bounding box center [19, 118] width 6 height 6
click at [21, 136] on div at bounding box center [19, 135] width 6 height 6
click at [19, 117] on div at bounding box center [19, 118] width 6 height 6
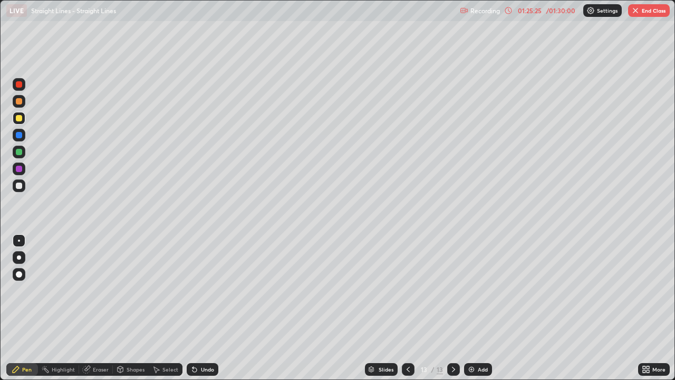
click at [20, 151] on div at bounding box center [19, 152] width 6 height 6
click at [20, 121] on div at bounding box center [19, 118] width 6 height 6
click at [21, 186] on div at bounding box center [19, 185] width 6 height 6
click at [23, 101] on div at bounding box center [19, 101] width 13 height 13
click at [16, 119] on div at bounding box center [19, 118] width 6 height 6
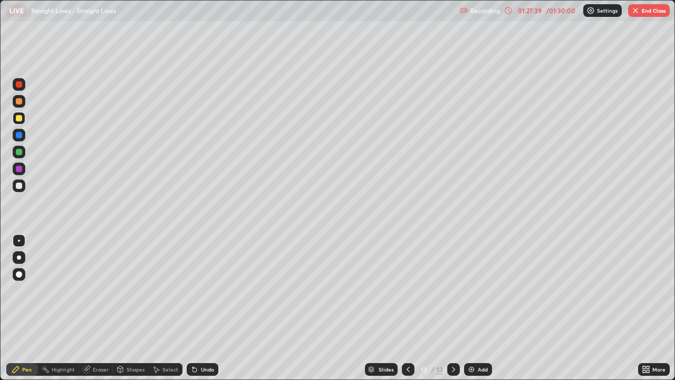
click at [18, 185] on div at bounding box center [19, 185] width 6 height 6
click at [474, 308] on img at bounding box center [471, 369] width 8 height 8
click at [20, 118] on div at bounding box center [19, 118] width 6 height 6
click at [19, 186] on div at bounding box center [19, 185] width 6 height 6
click at [24, 102] on div at bounding box center [19, 101] width 13 height 13
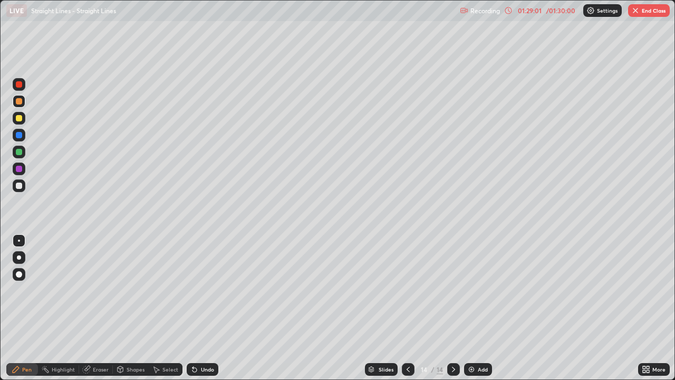
click at [16, 151] on div at bounding box center [19, 152] width 6 height 6
click at [15, 190] on div at bounding box center [19, 185] width 13 height 13
click at [98, 308] on div "Eraser" at bounding box center [101, 369] width 16 height 5
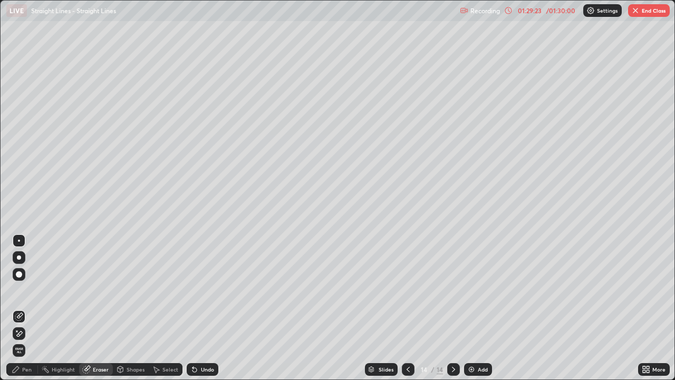
click at [23, 308] on div "Pen" at bounding box center [26, 369] width 9 height 5
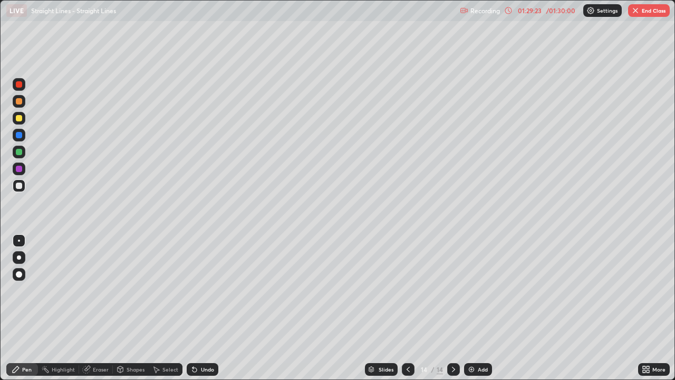
click at [17, 187] on div at bounding box center [19, 185] width 6 height 6
click at [209, 308] on div "Undo" at bounding box center [203, 369] width 32 height 13
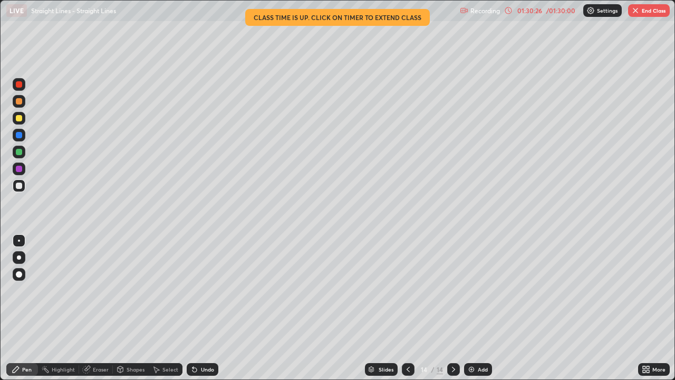
click at [646, 13] on button "End Class" at bounding box center [649, 10] width 42 height 13
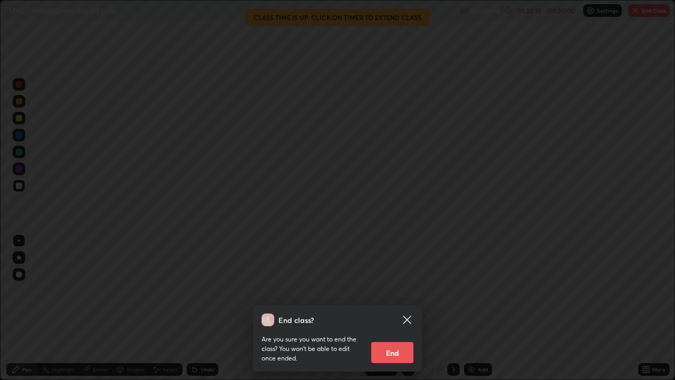
click at [402, 308] on button "End" at bounding box center [392, 352] width 42 height 21
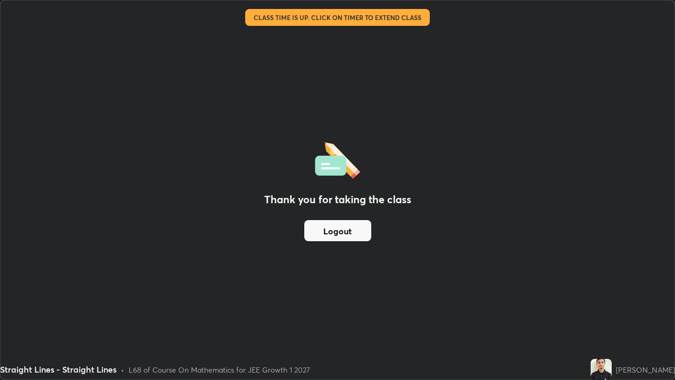
click at [324, 231] on button "Logout" at bounding box center [337, 230] width 67 height 21
